Goal: Check status: Check status

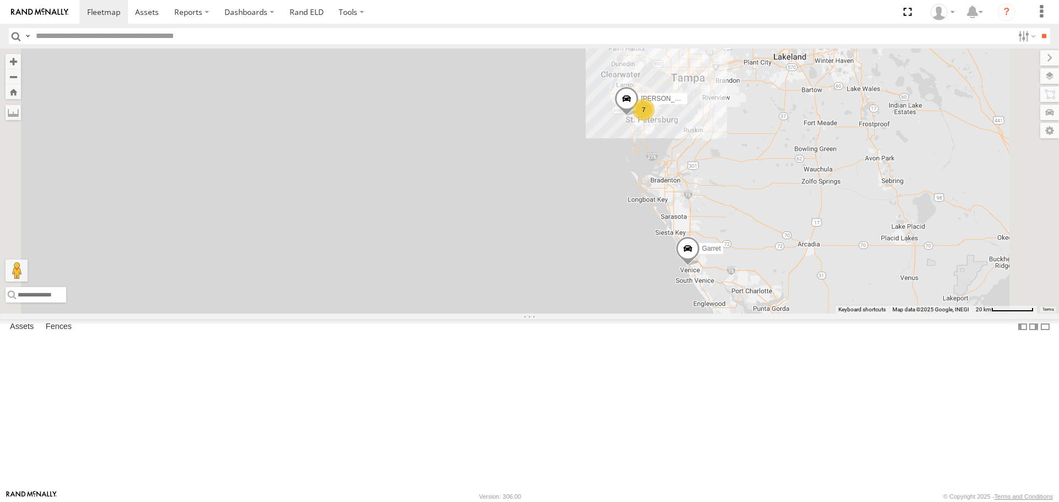
drag, startPoint x: 664, startPoint y: 262, endPoint x: 626, endPoint y: 262, distance: 37.5
click at [626, 262] on div "Tk 211 Garret Tk 371 [PERSON_NAME] 7 [PERSON_NAME]" at bounding box center [529, 181] width 1059 height 265
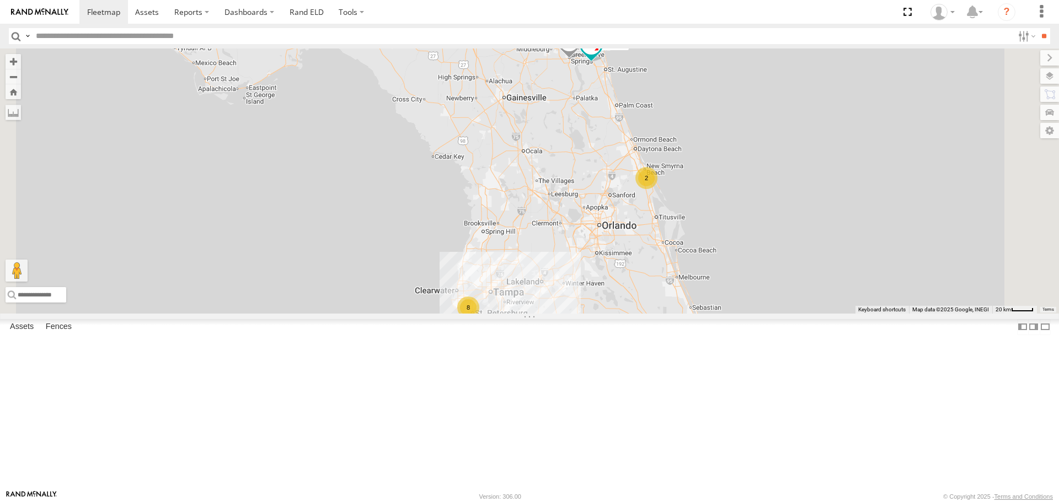
drag, startPoint x: 625, startPoint y: 183, endPoint x: 533, endPoint y: 184, distance: 91.5
click at [533, 184] on div "Tk 211 Garret Tk 371 8 2 TK 175 121" at bounding box center [529, 181] width 1059 height 265
